Goal: Find specific page/section: Find specific page/section

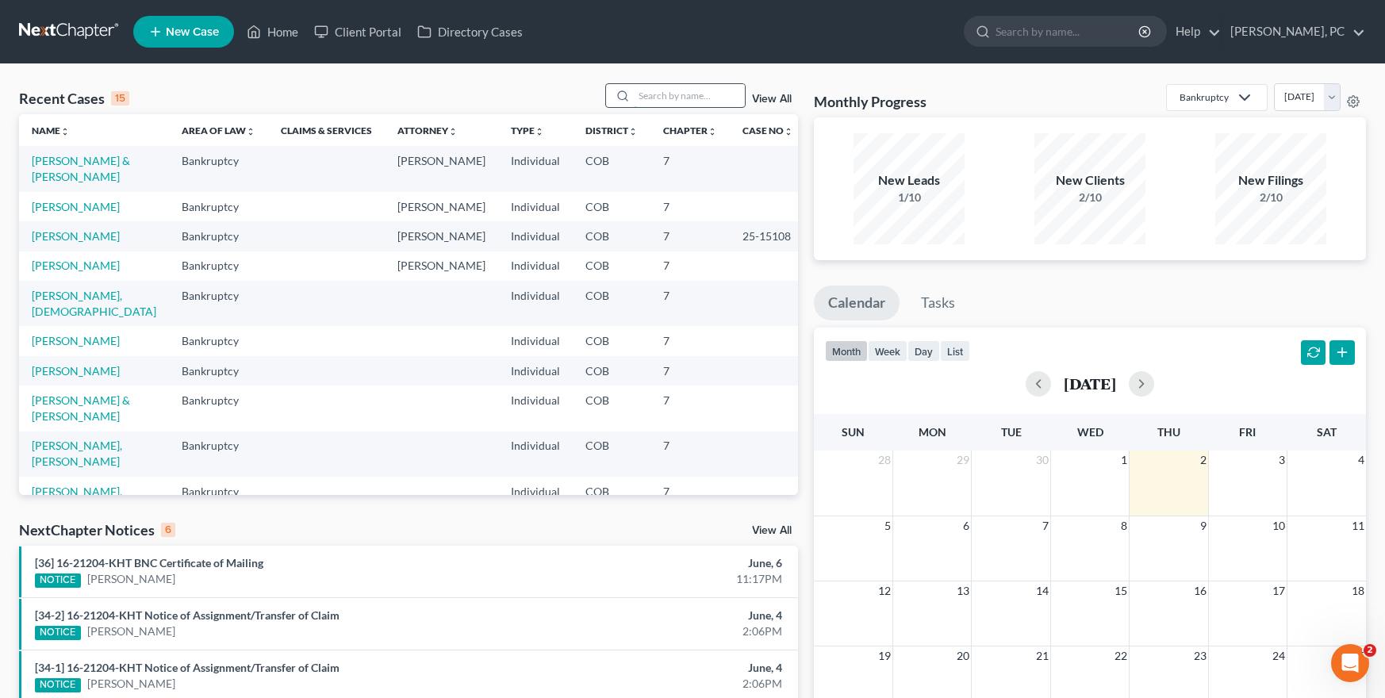
click at [667, 101] on input "search" at bounding box center [689, 95] width 111 height 23
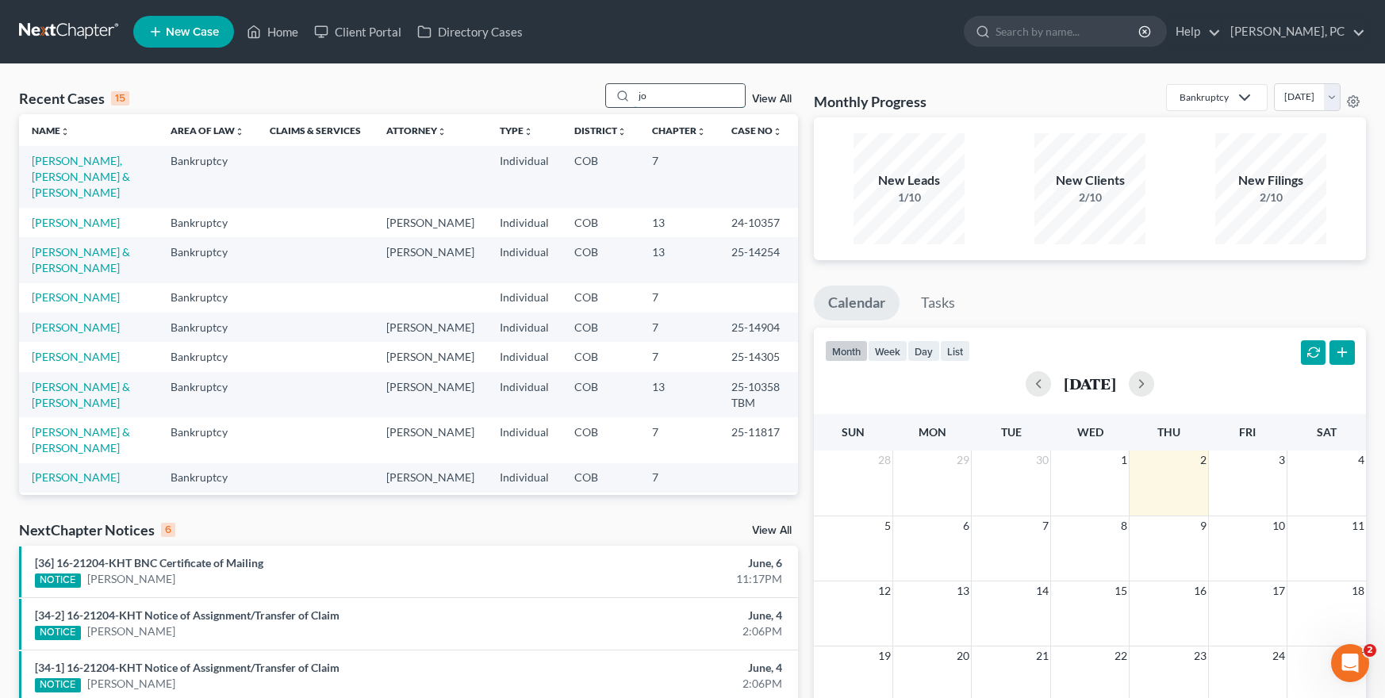
type input "o"
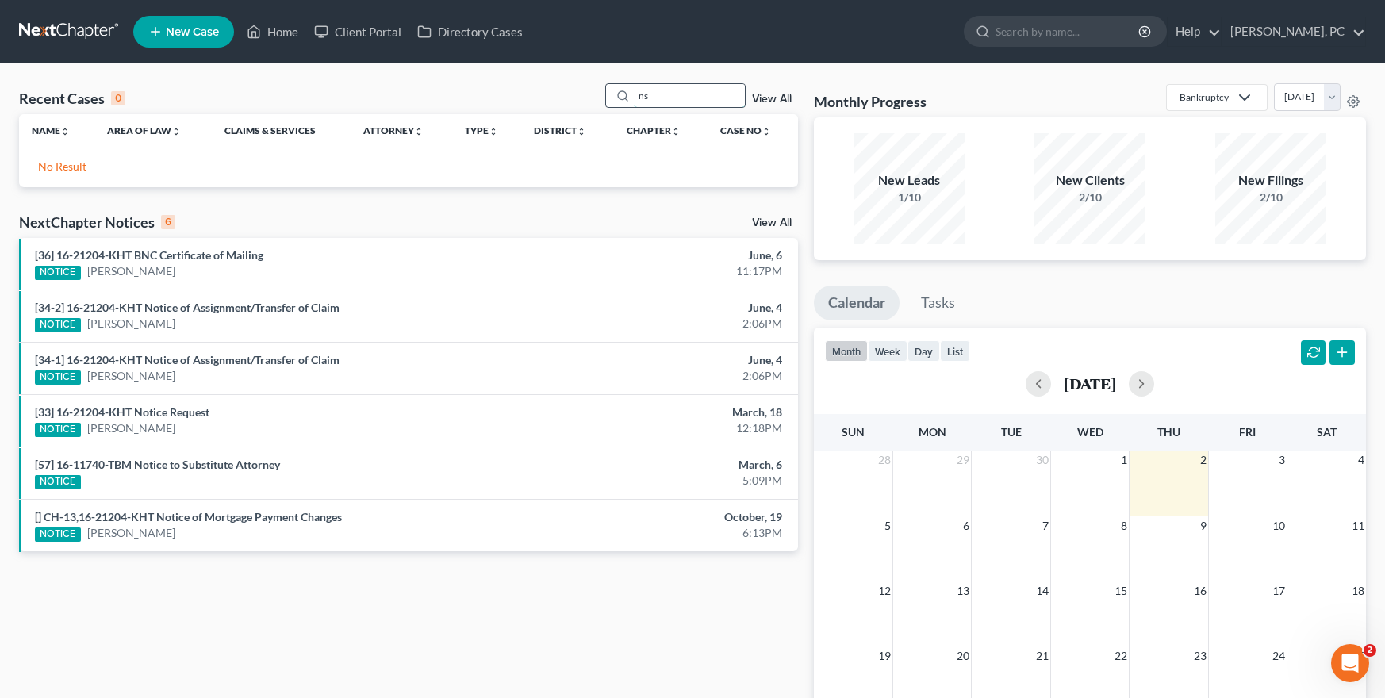
type input "s"
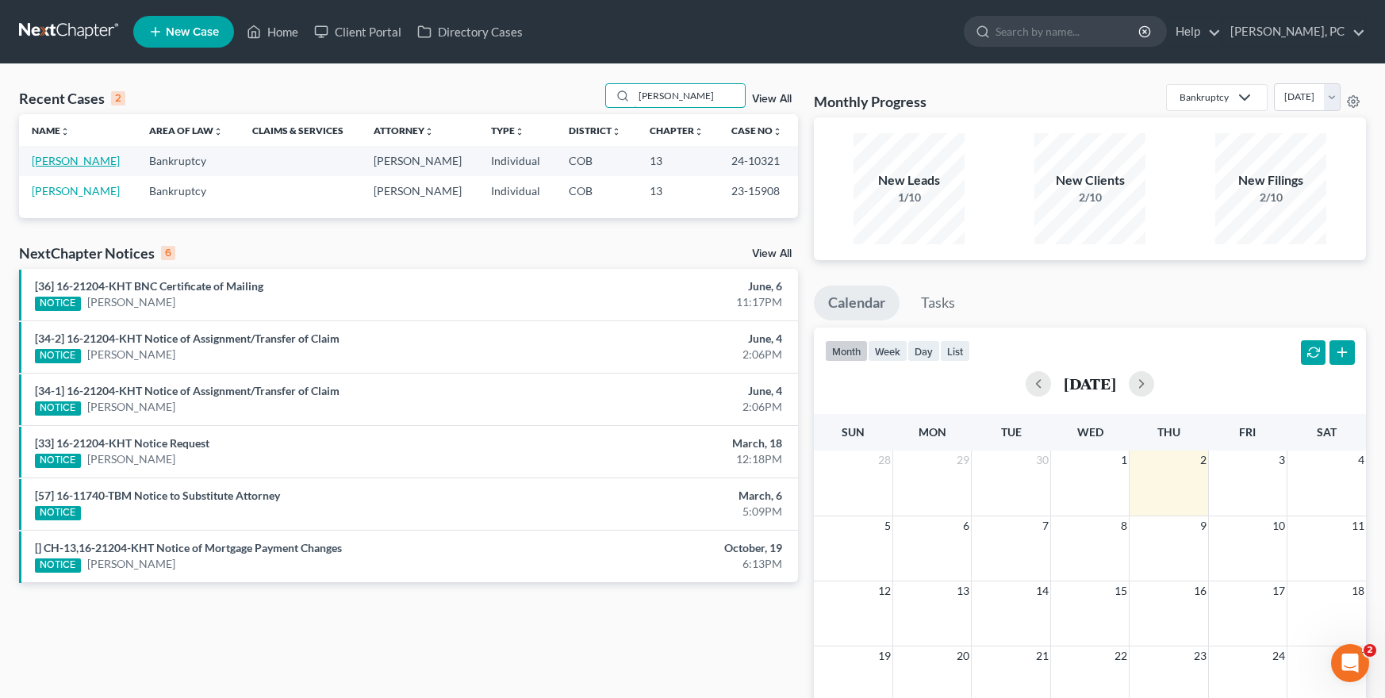
type input "[PERSON_NAME]"
click at [80, 154] on link "[PERSON_NAME]" at bounding box center [76, 160] width 88 height 13
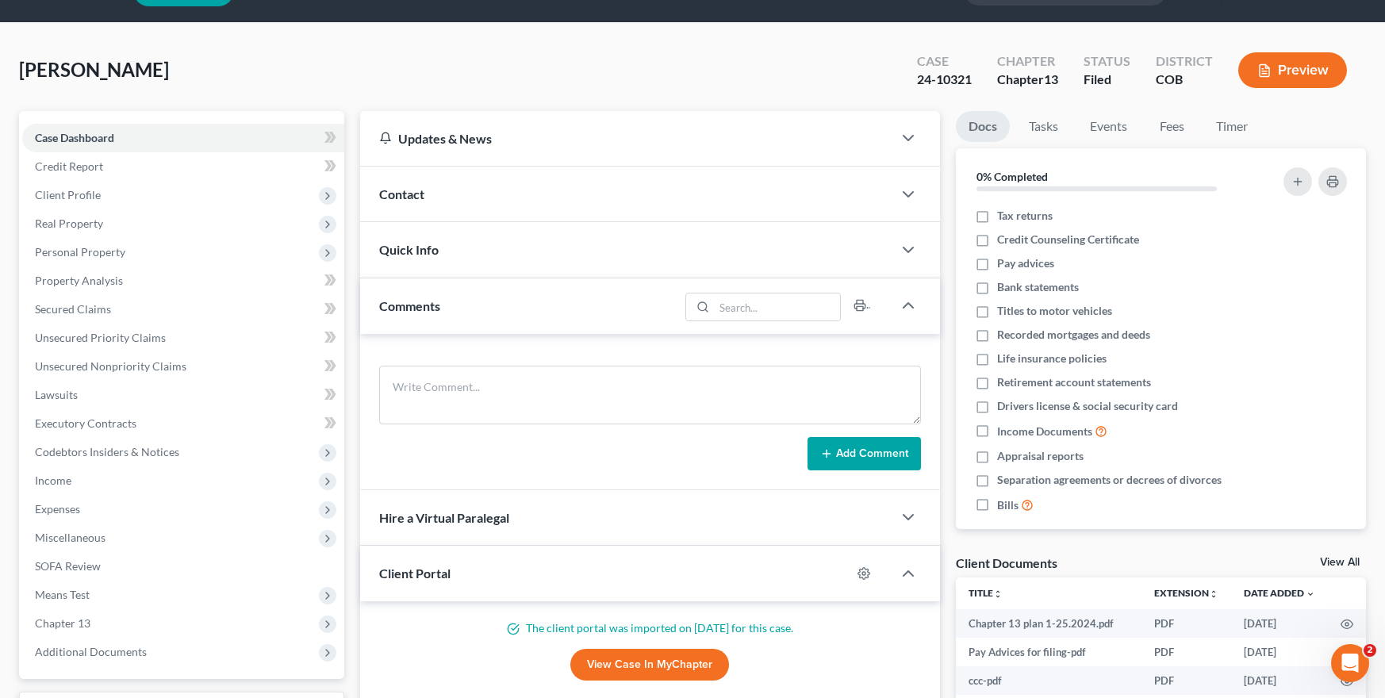
scroll to position [79, 0]
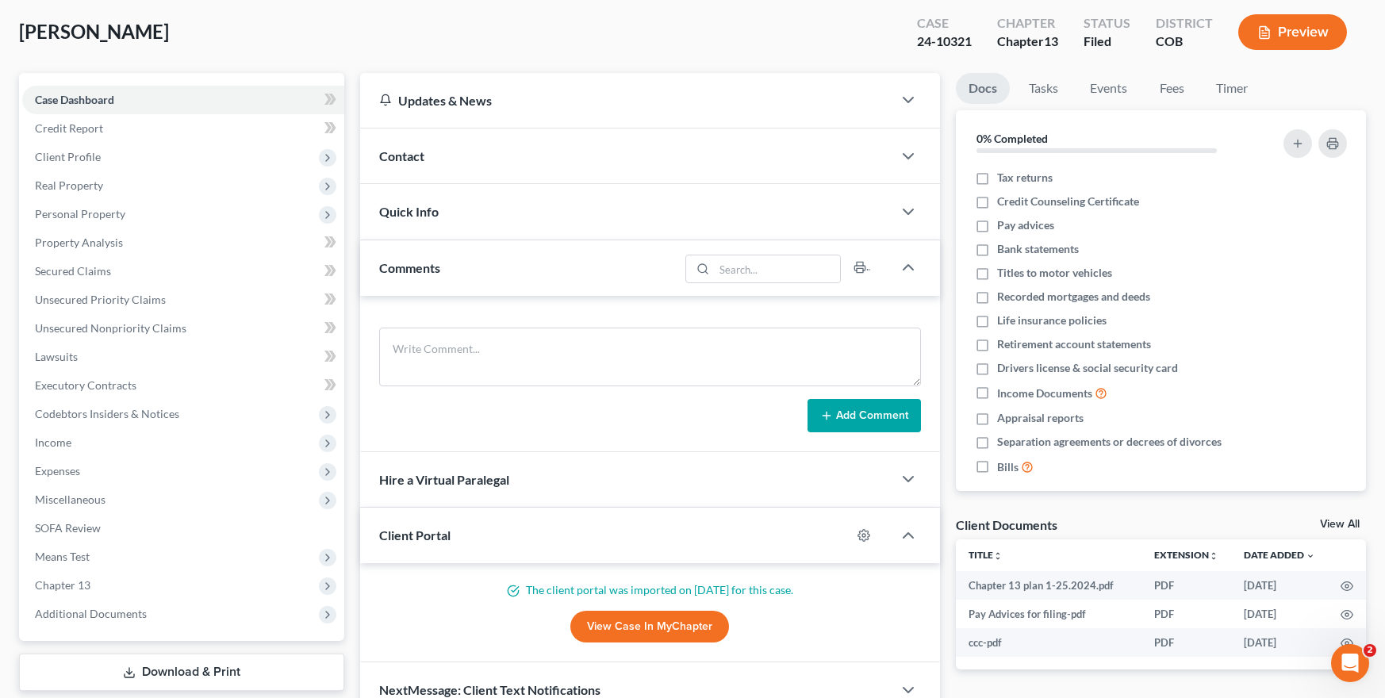
click at [665, 630] on link "View Case in MyChapter" at bounding box center [649, 627] width 159 height 32
